Goal: Information Seeking & Learning: Learn about a topic

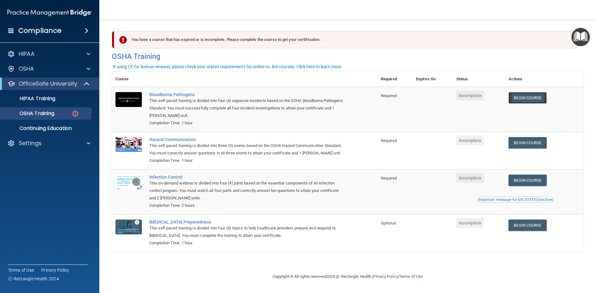
click at [537, 101] on link "Begin Course" at bounding box center [528, 97] width 38 height 11
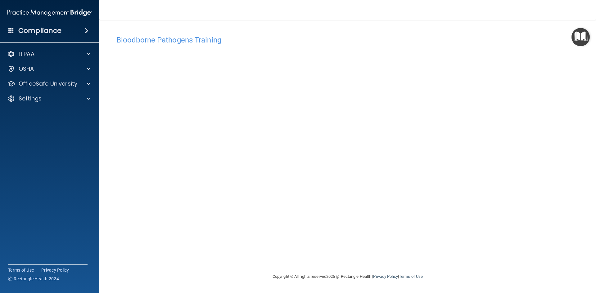
click at [464, 254] on div "Bloodborne Pathogens Training This course doesn’t expire until . Are you sure y…" at bounding box center [348, 152] width 472 height 241
click at [397, 253] on div "Bloodborne Pathogens Training This course doesn’t expire until . Are you sure y…" at bounding box center [348, 152] width 472 height 241
click at [86, 84] on div at bounding box center [88, 83] width 16 height 7
click at [52, 115] on p "OSHA Training" at bounding box center [29, 114] width 50 height 6
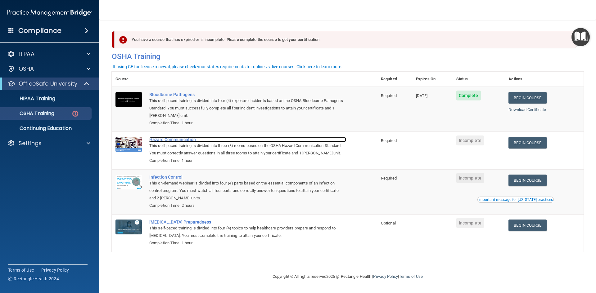
click at [182, 142] on div "Hazard Communication" at bounding box center [247, 139] width 197 height 5
click at [188, 139] on div "Hazard Communication" at bounding box center [247, 139] width 197 height 5
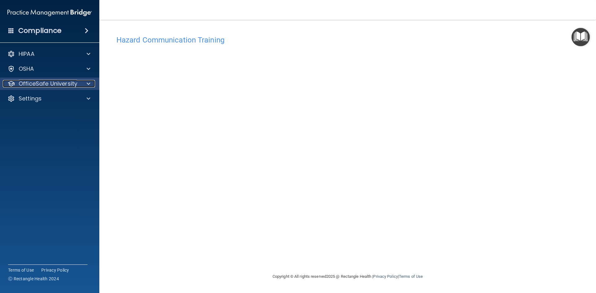
click at [79, 84] on div "OfficeSafe University" at bounding box center [41, 83] width 77 height 7
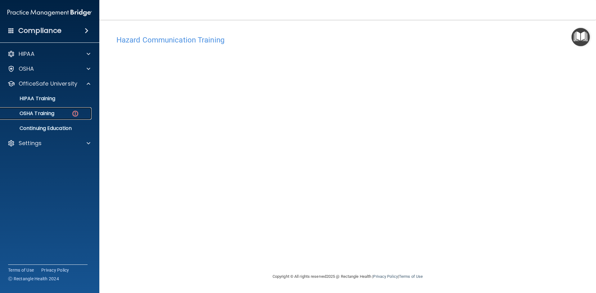
click at [65, 116] on div "OSHA Training" at bounding box center [46, 114] width 85 height 6
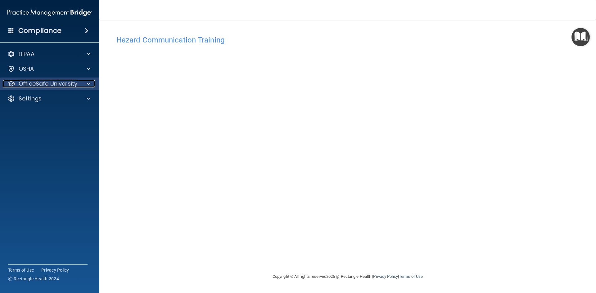
click at [66, 83] on p "OfficeSafe University" at bounding box center [48, 83] width 59 height 7
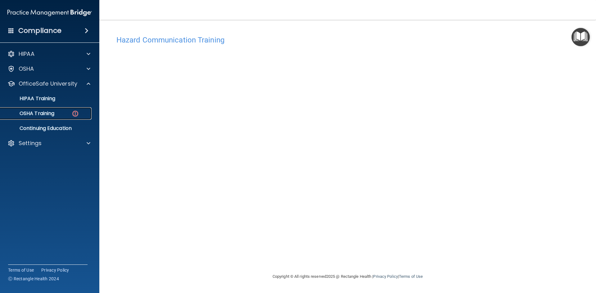
click at [70, 118] on link "OSHA Training" at bounding box center [43, 113] width 98 height 12
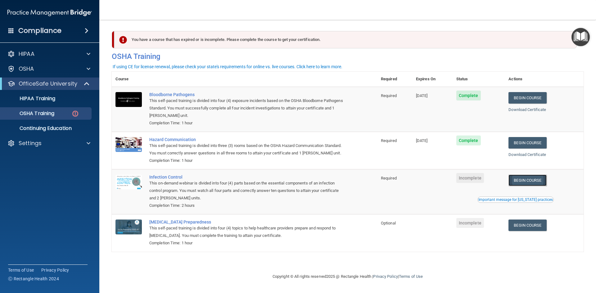
click at [527, 184] on link "Begin Course" at bounding box center [528, 180] width 38 height 11
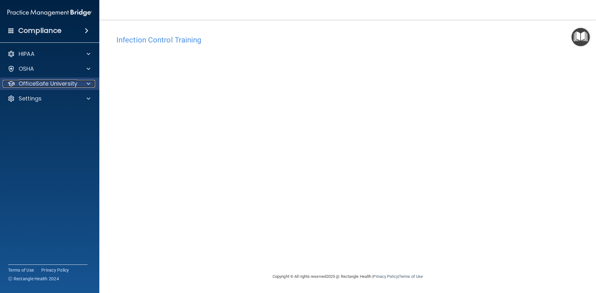
click at [32, 86] on p "OfficeSafe University" at bounding box center [48, 83] width 59 height 7
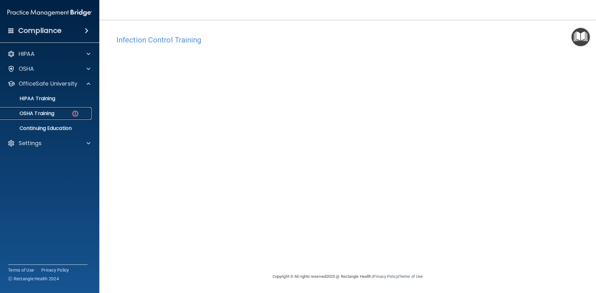
click at [38, 115] on p "OSHA Training" at bounding box center [29, 114] width 50 height 6
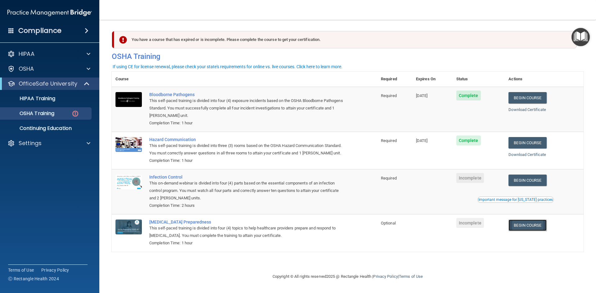
click at [530, 229] on link "Begin Course" at bounding box center [528, 225] width 38 height 11
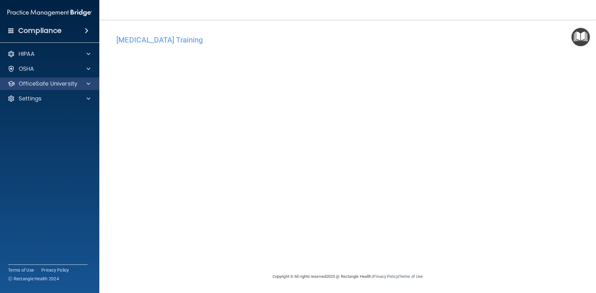
click at [59, 88] on div "OfficeSafe University" at bounding box center [50, 84] width 100 height 12
click at [84, 84] on div at bounding box center [88, 83] width 16 height 7
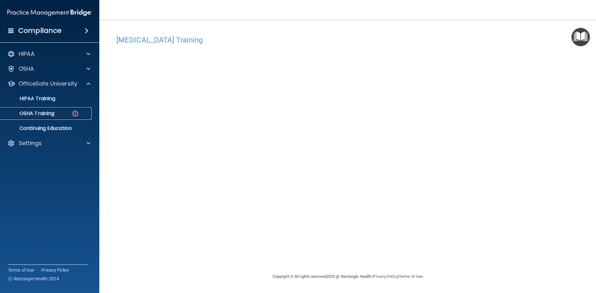
click at [47, 113] on p "OSHA Training" at bounding box center [29, 114] width 50 height 6
